Goal: Information Seeking & Learning: Learn about a topic

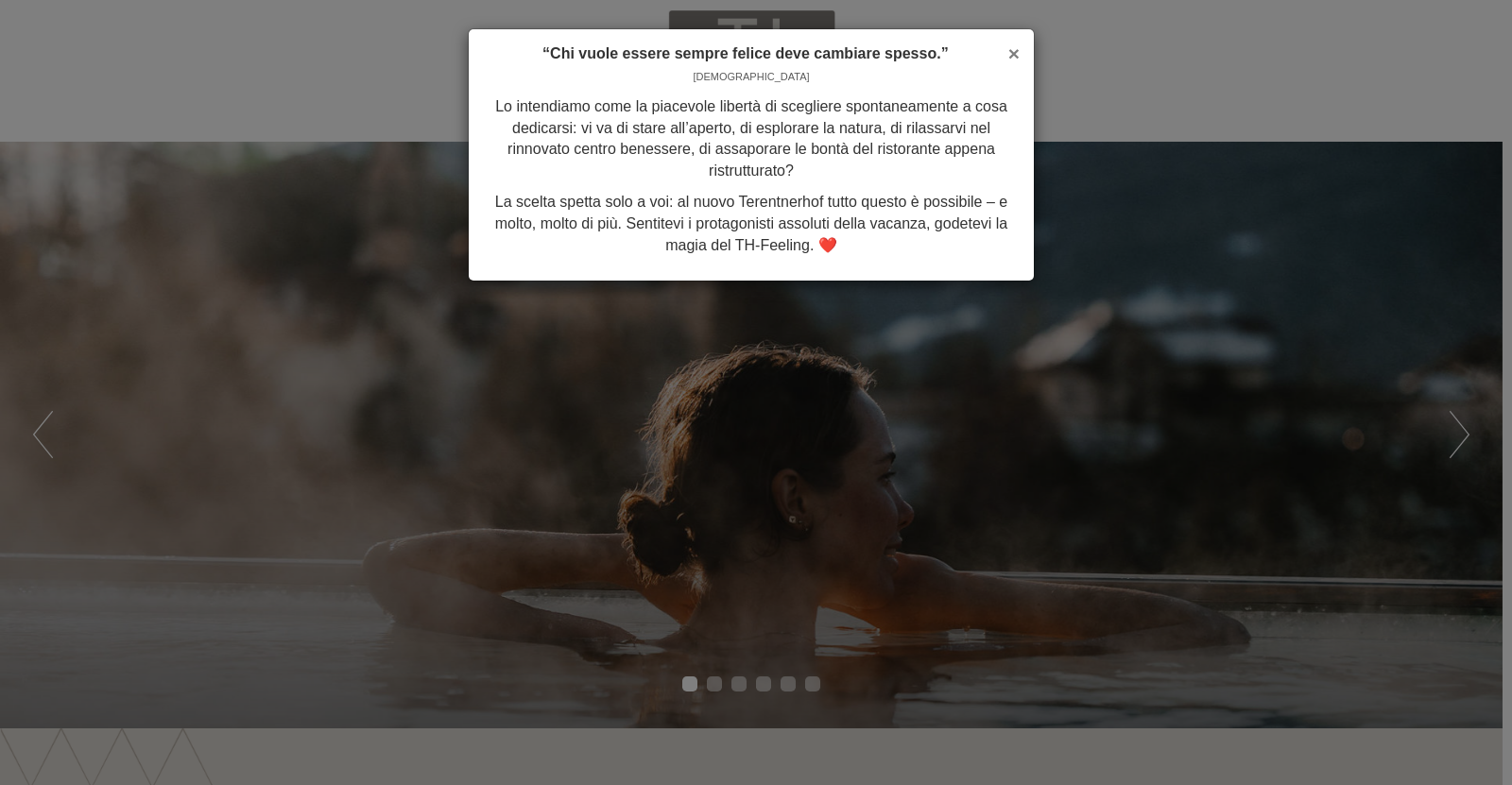
click at [1013, 50] on span "×" at bounding box center [1014, 53] width 12 height 21
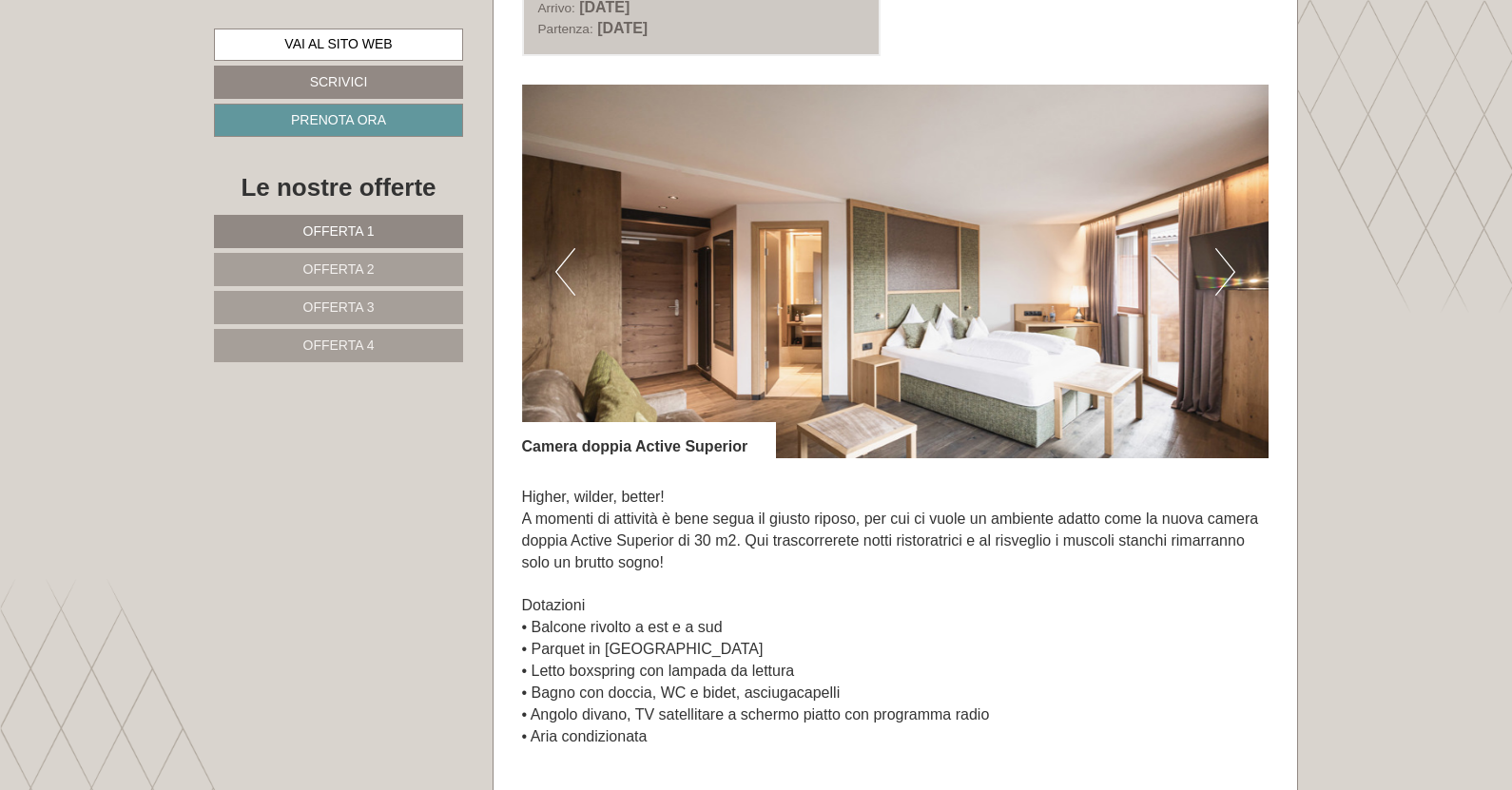
scroll to position [1236, 0]
click at [1222, 275] on button "Next" at bounding box center [1226, 273] width 20 height 48
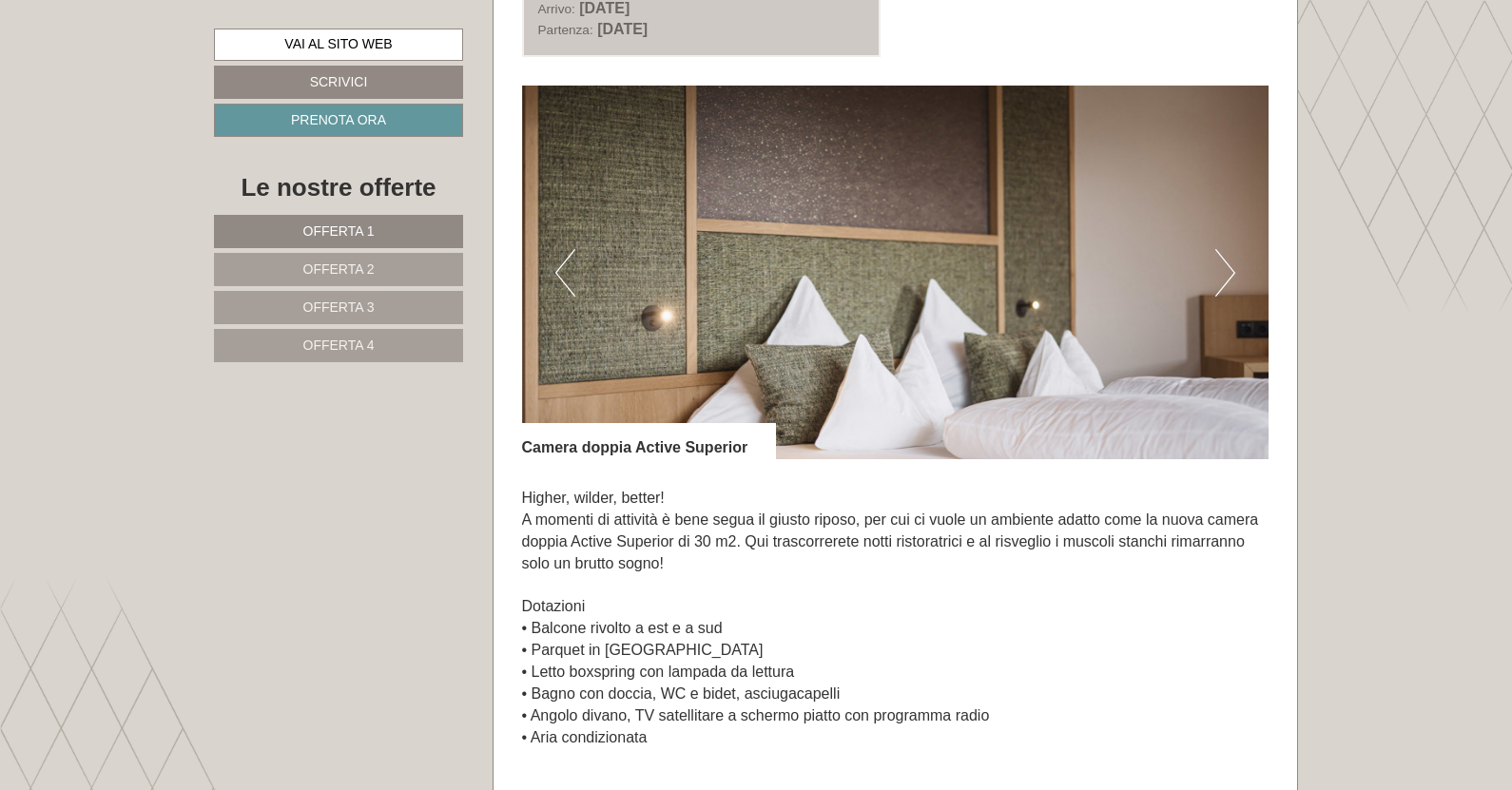
click at [1222, 275] on button "Next" at bounding box center [1226, 273] width 20 height 48
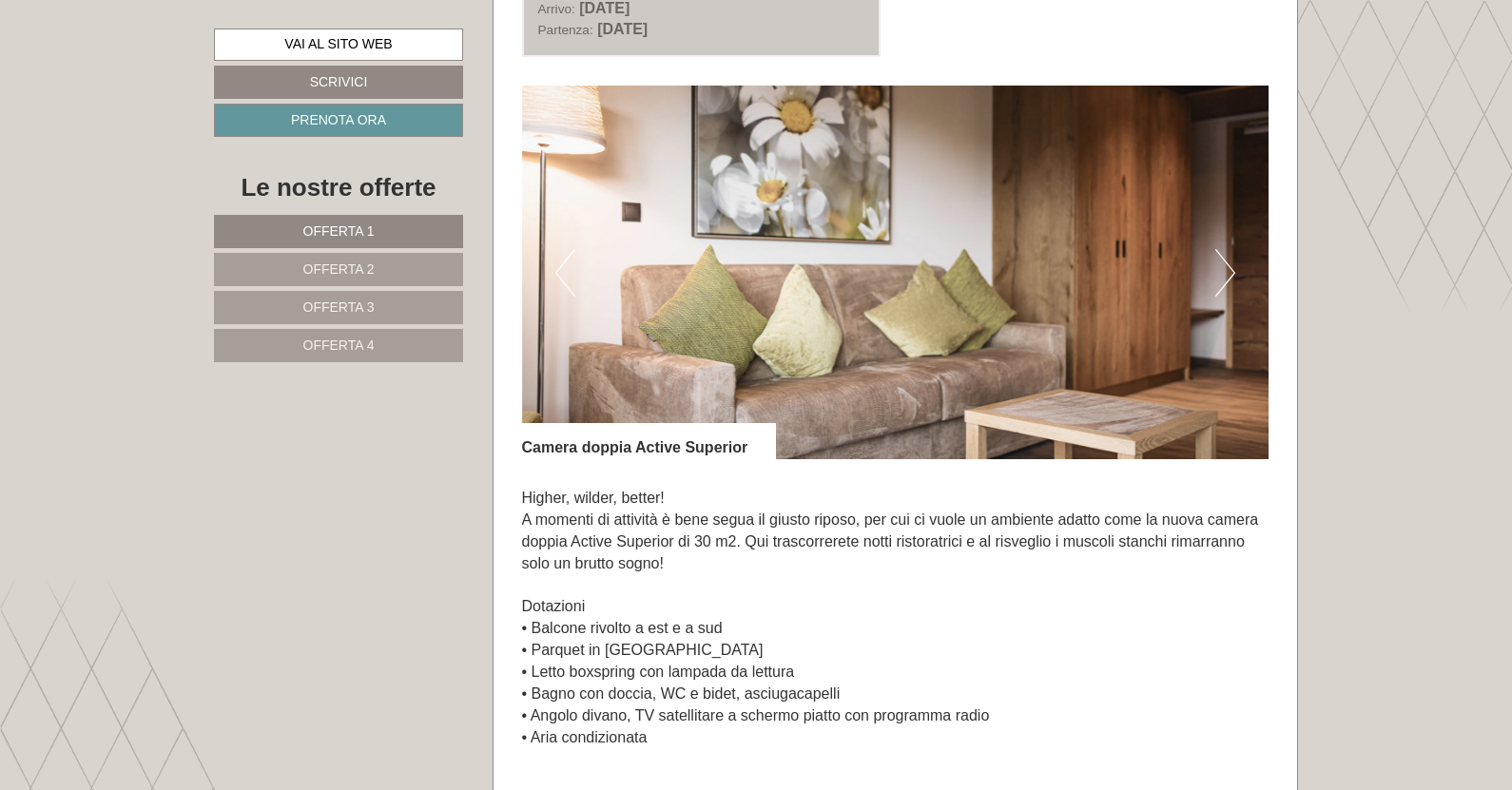
click at [1222, 275] on button "Next" at bounding box center [1226, 273] width 20 height 48
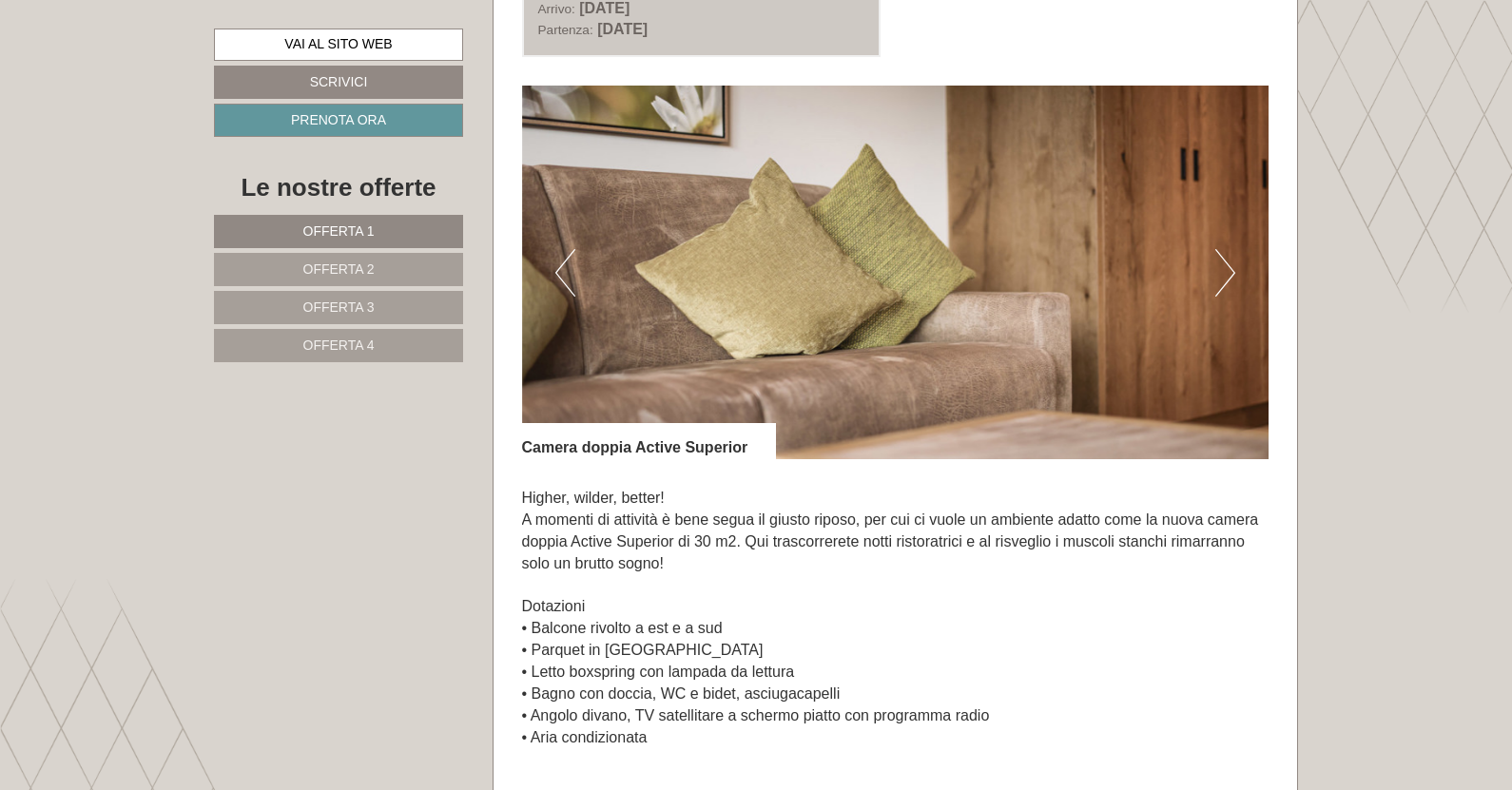
click at [1222, 275] on button "Next" at bounding box center [1226, 273] width 20 height 48
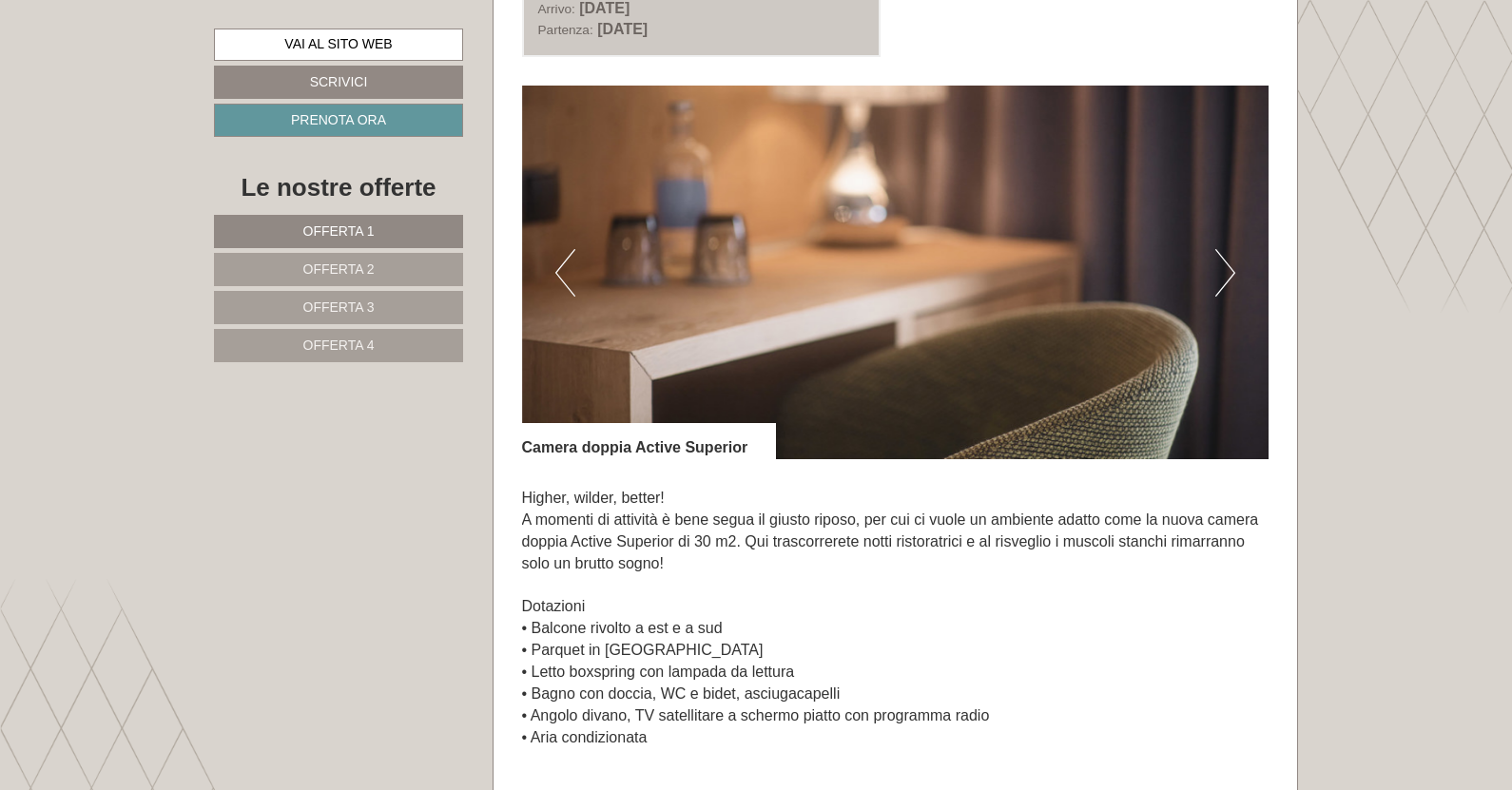
click at [1222, 275] on button "Next" at bounding box center [1226, 273] width 20 height 48
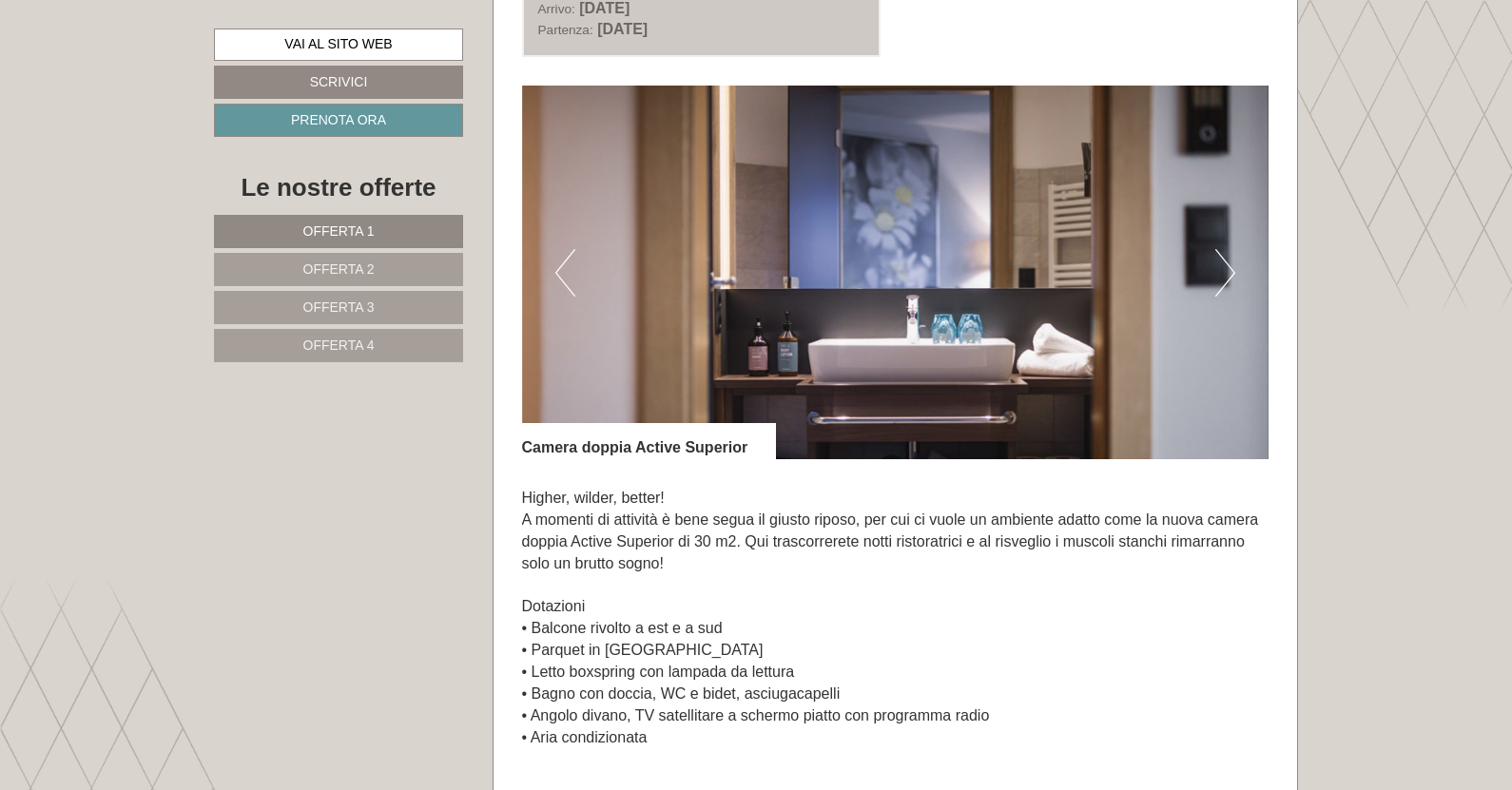
click at [1222, 275] on button "Next" at bounding box center [1226, 273] width 20 height 48
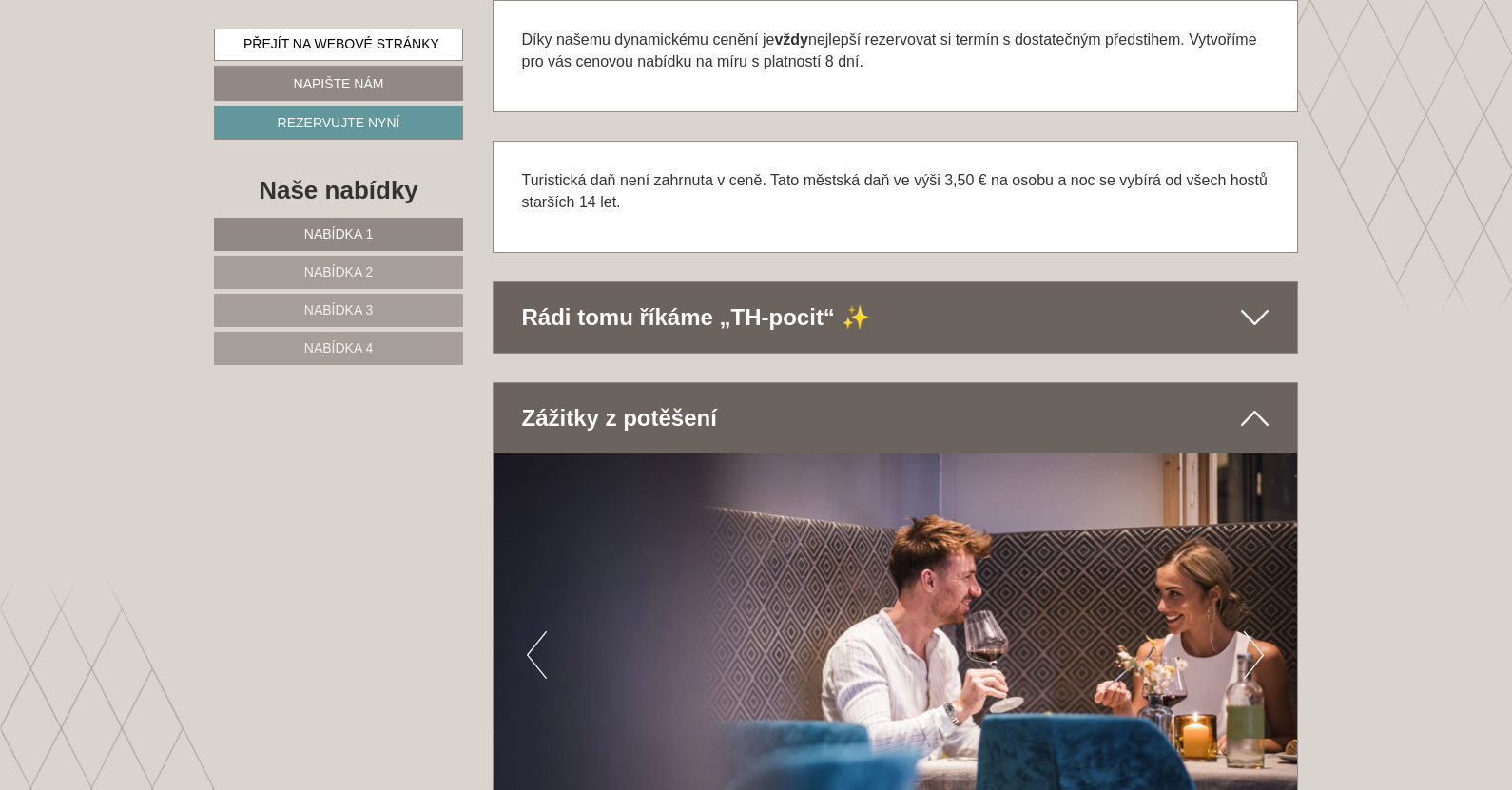
scroll to position [5325, 0]
click at [1271, 302] on div "Rádi tomu říkáme „TH-pocit“ ✨" at bounding box center [896, 317] width 805 height 70
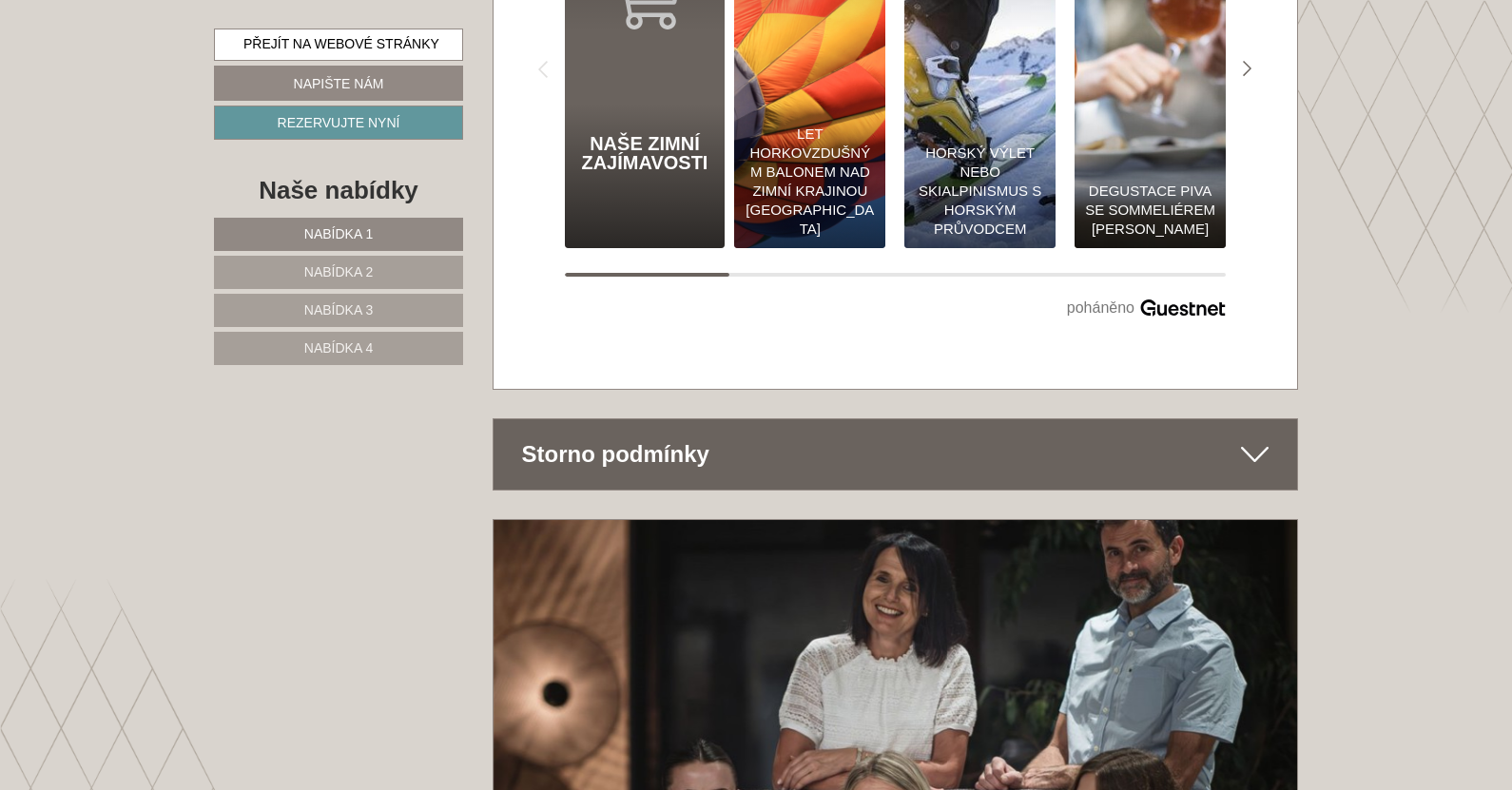
scroll to position [11943, 0]
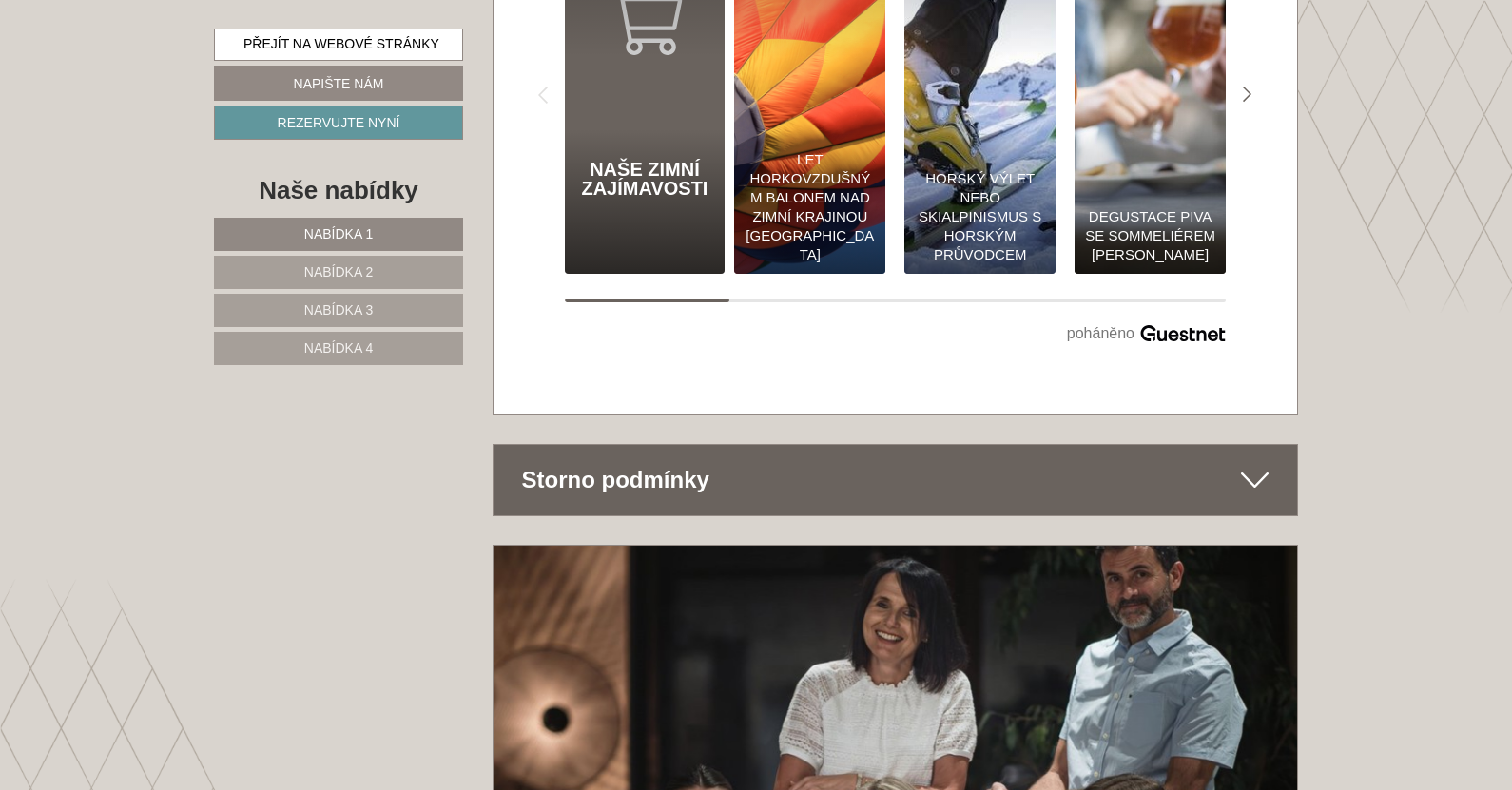
click at [303, 340] on link "Nabídka 4" at bounding box center [339, 349] width 249 height 33
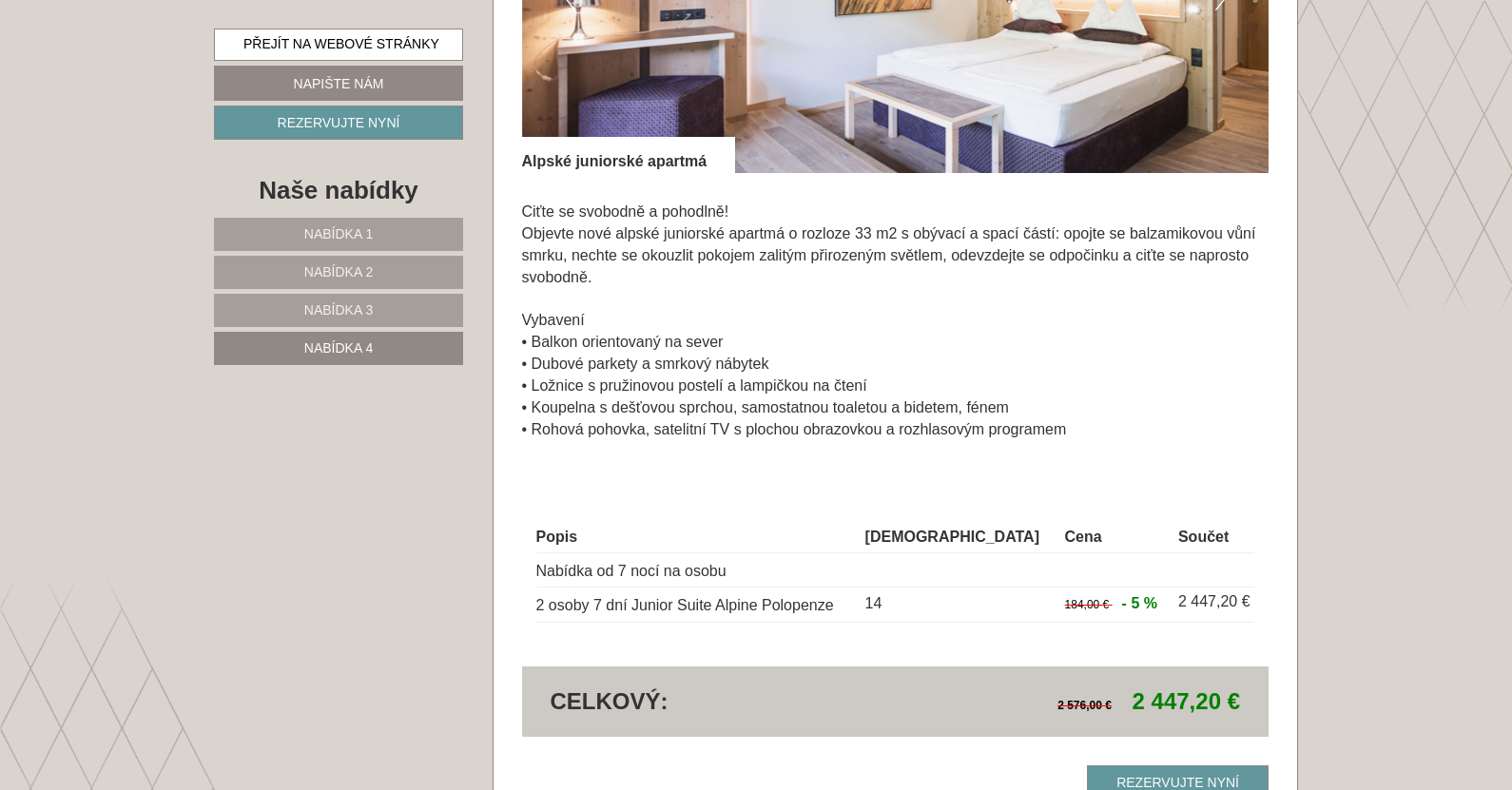
scroll to position [1306, 0]
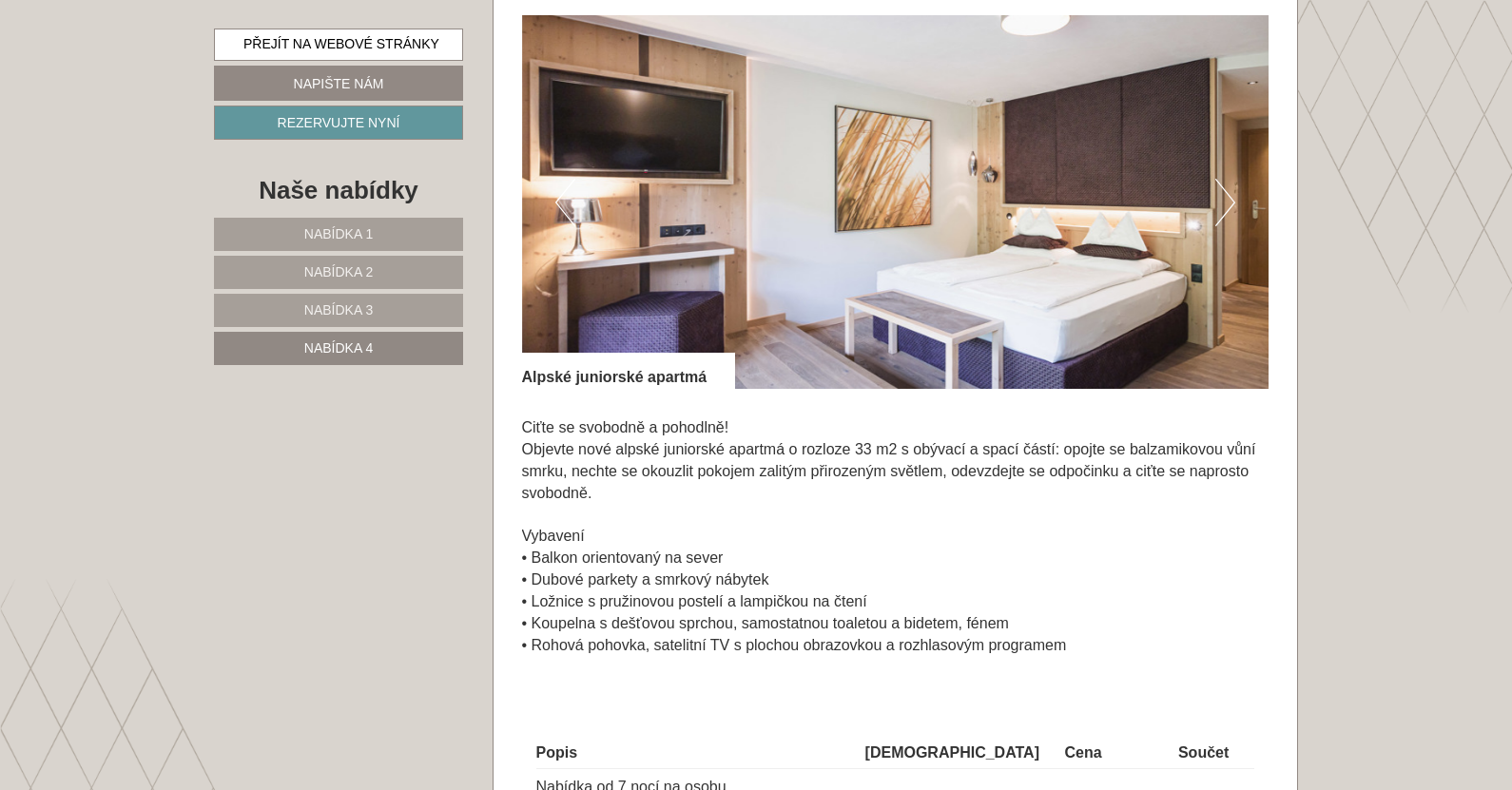
click at [360, 270] on font "Nabídka 2" at bounding box center [338, 272] width 68 height 16
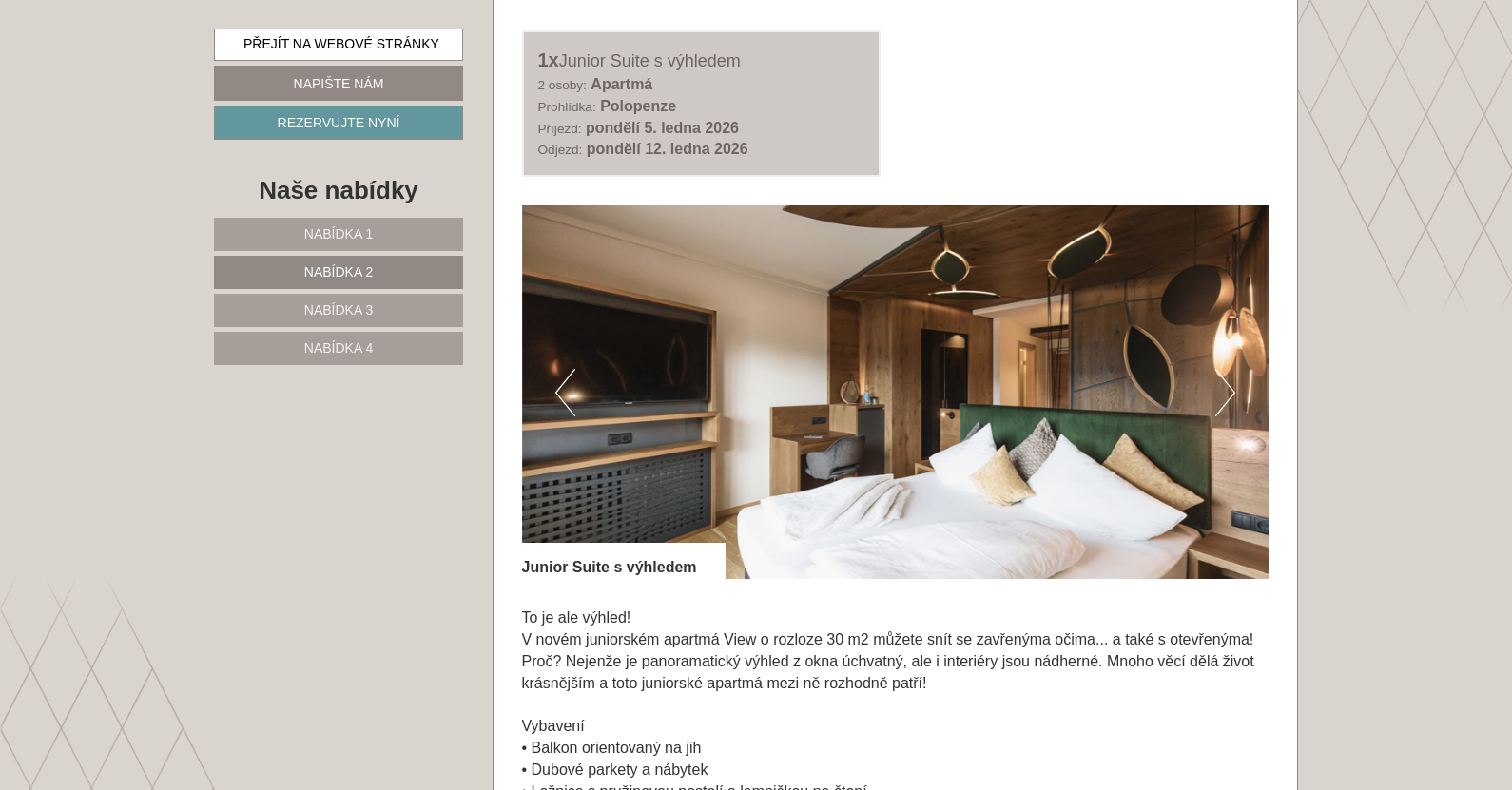
scroll to position [1212, 0]
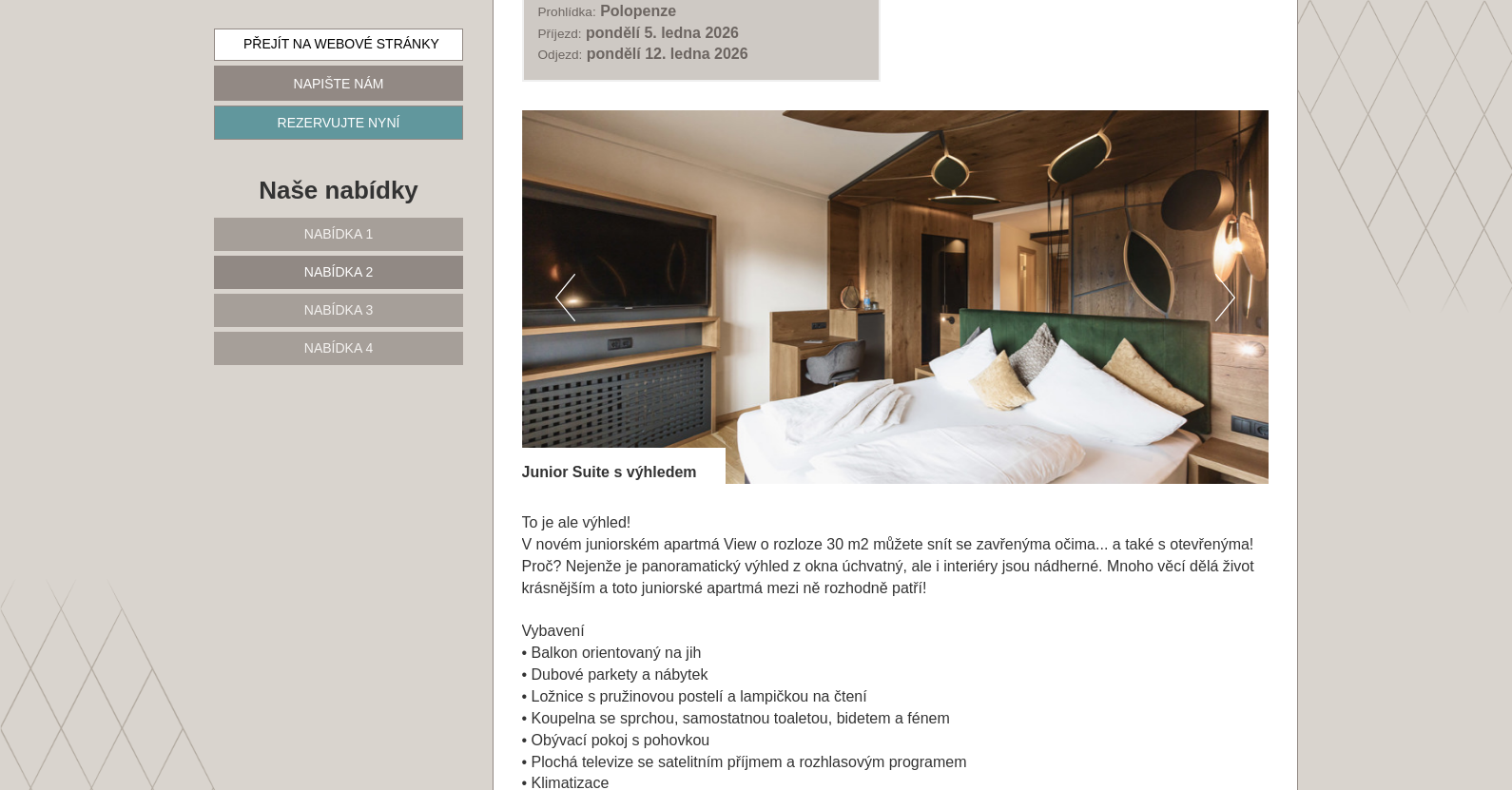
click at [1231, 297] on button "Další" at bounding box center [1226, 297] width 20 height 48
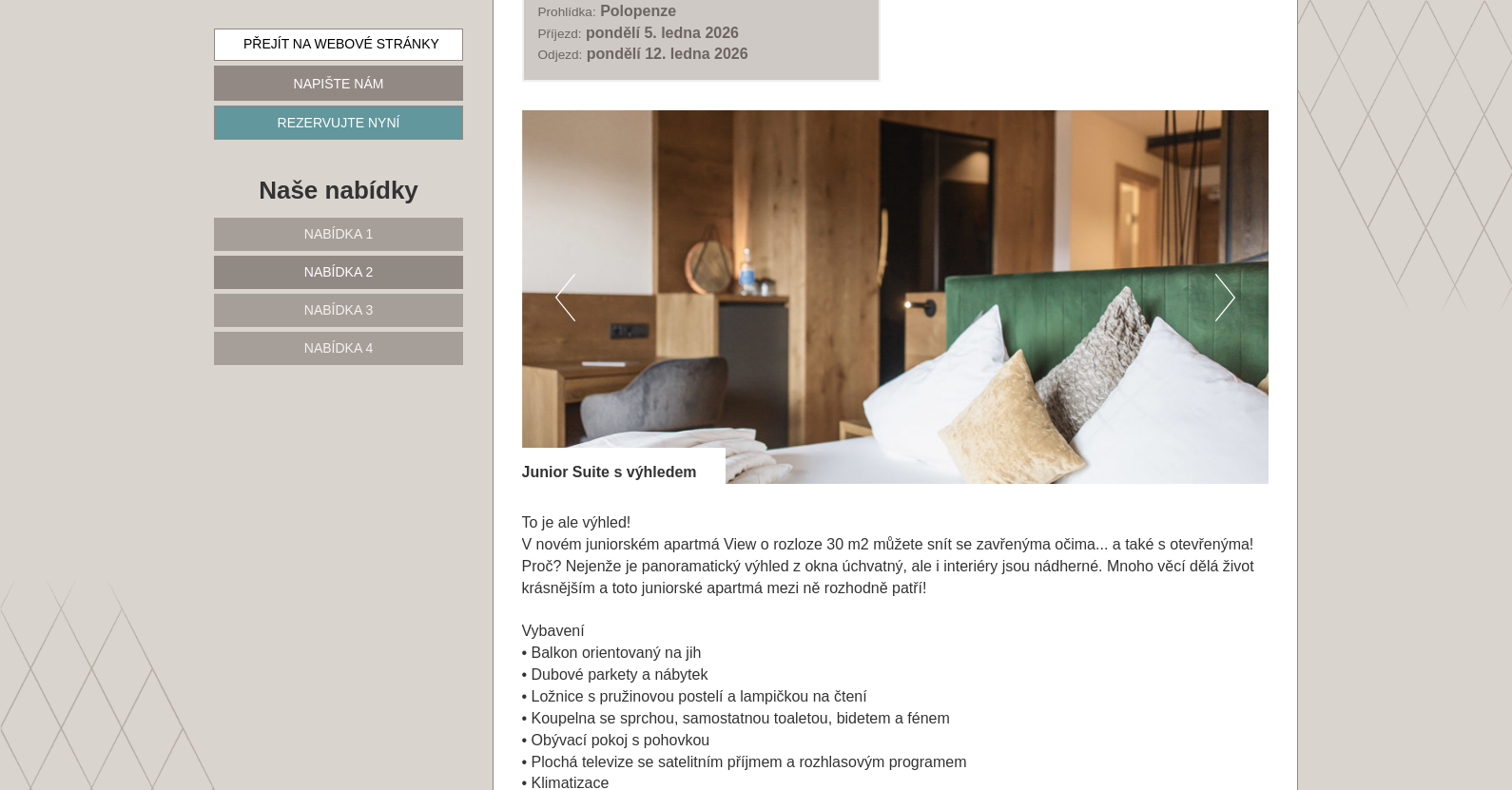
click at [1231, 297] on button "Další" at bounding box center [1226, 297] width 20 height 48
